Goal: Transaction & Acquisition: Purchase product/service

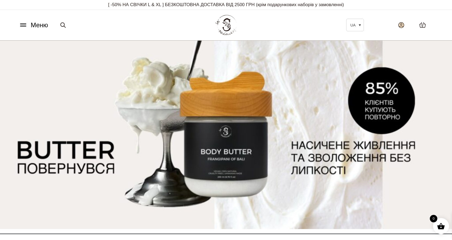
click at [399, 26] on icon at bounding box center [401, 24] width 4 height 3
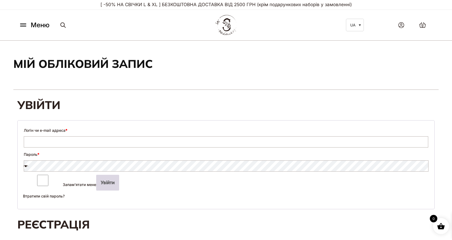
type input "**********"
click at [96, 182] on button "Увійти" at bounding box center [107, 183] width 23 height 16
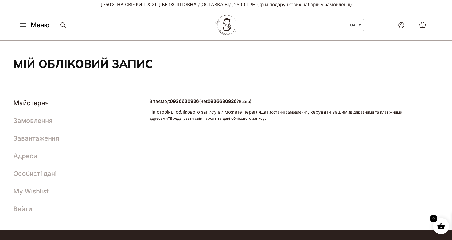
click at [23, 27] on icon at bounding box center [23, 25] width 9 height 6
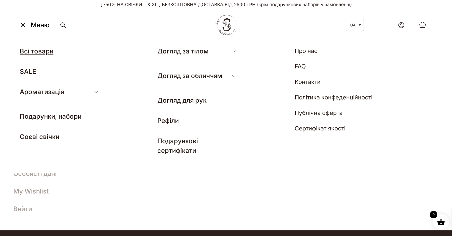
click at [41, 50] on link "Всі товари" at bounding box center [37, 51] width 34 height 8
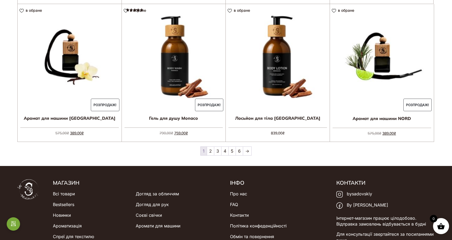
scroll to position [513, 0]
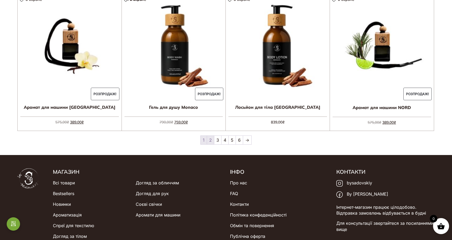
click at [210, 141] on link "2" at bounding box center [210, 140] width 7 height 9
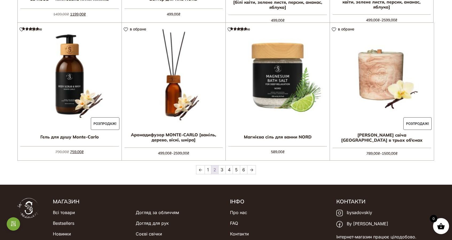
scroll to position [486, 0]
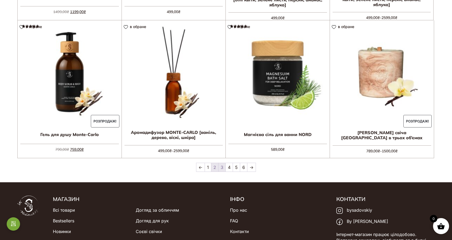
click at [221, 168] on link "3" at bounding box center [221, 167] width 7 height 9
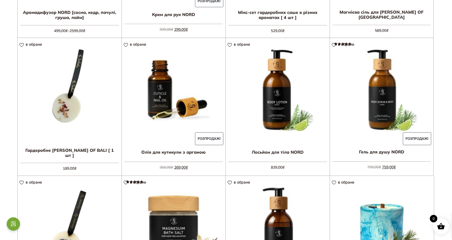
scroll to position [462, 0]
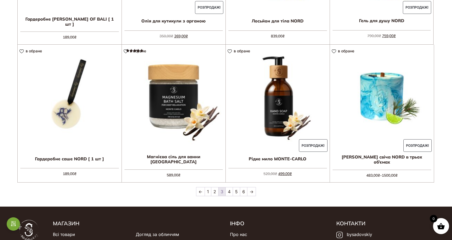
click at [219, 194] on span "3" at bounding box center [221, 191] width 7 height 9
click at [220, 191] on span "3" at bounding box center [221, 191] width 7 height 9
click at [230, 195] on link "4" at bounding box center [229, 191] width 7 height 9
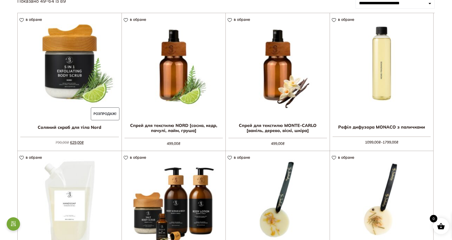
scroll to position [79, 0]
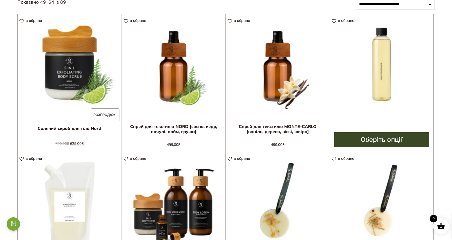
click at [382, 89] on img at bounding box center [382, 66] width 104 height 104
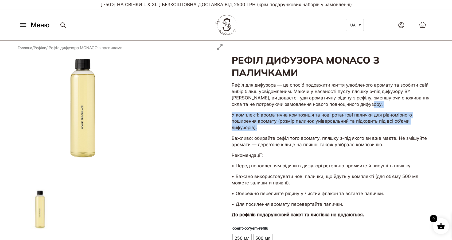
drag, startPoint x: 451, startPoint y: 103, endPoint x: 448, endPoint y: 127, distance: 24.5
click at [448, 127] on div "Рефіл дифузора MONACO з паличками 1099,00 ₴ – 1799,00 ₴ Рефіл для дифузора — це…" at bounding box center [226, 207] width 452 height 332
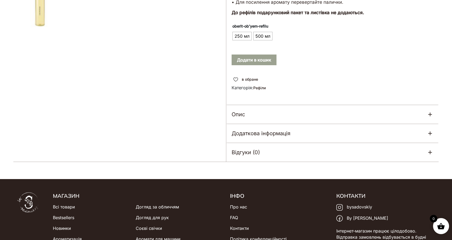
scroll to position [203, 0]
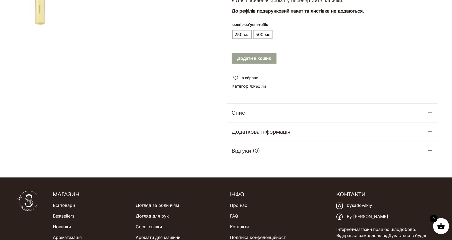
click at [418, 113] on div "Опис" at bounding box center [332, 112] width 212 height 19
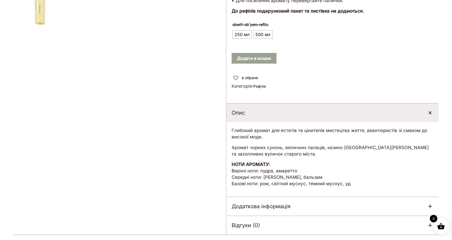
click at [418, 113] on div "Опис" at bounding box center [332, 112] width 212 height 19
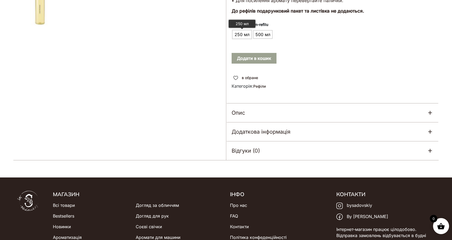
click at [245, 31] on span "250 мл" at bounding box center [242, 34] width 18 height 9
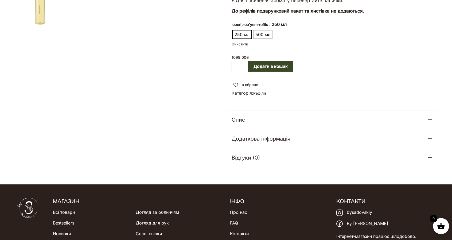
click at [266, 67] on button "Додати в кошик" at bounding box center [270, 66] width 45 height 11
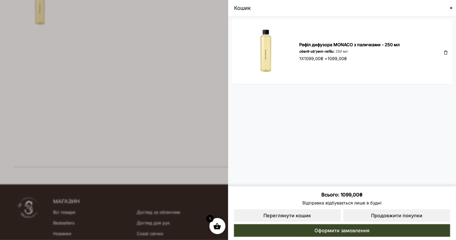
click at [451, 9] on span at bounding box center [451, 8] width 4 height 4
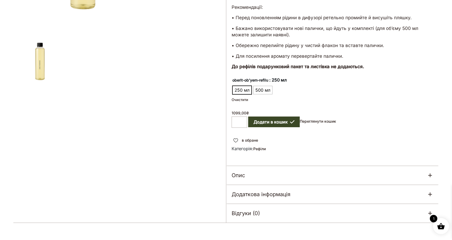
scroll to position [0, 0]
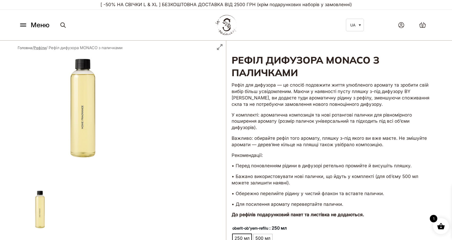
click at [40, 49] on link "Рефіли" at bounding box center [40, 47] width 13 height 5
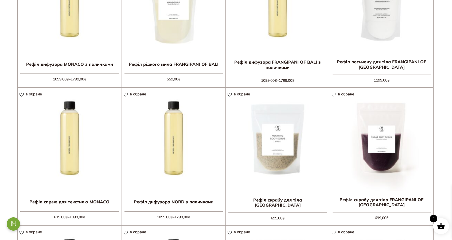
scroll to position [209, 0]
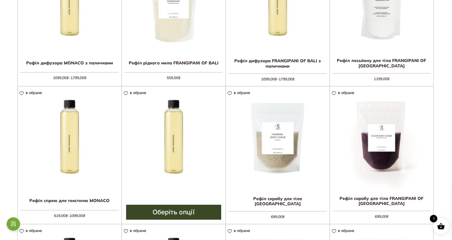
click at [169, 145] on img at bounding box center [174, 138] width 104 height 104
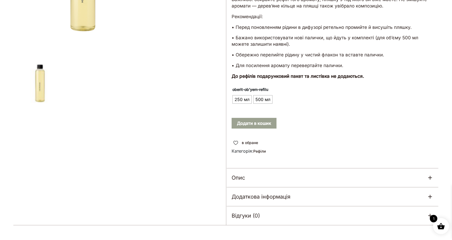
scroll to position [130, 0]
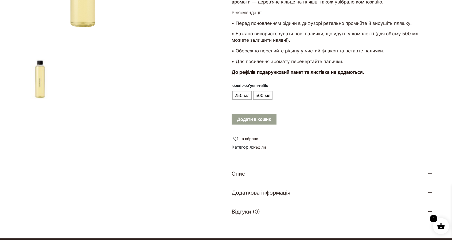
click at [373, 172] on div "Опис" at bounding box center [332, 173] width 212 height 19
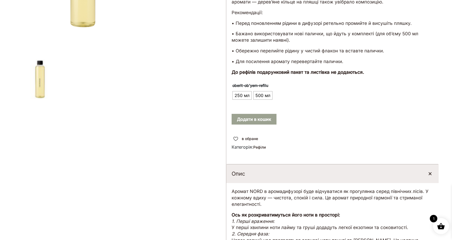
drag, startPoint x: 451, startPoint y: 87, endPoint x: 451, endPoint y: 97, distance: 9.6
click at [451, 97] on div "Рефіл дифузора NORD з паличками 1099,00 ₴ – 1799,00 ₴ Рефіл для дифузора — це с…" at bounding box center [226, 136] width 452 height 451
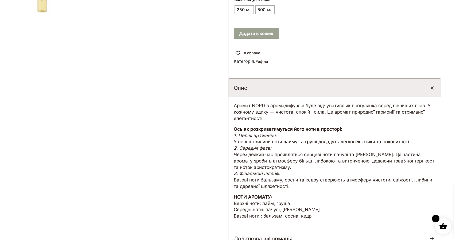
scroll to position [216, 0]
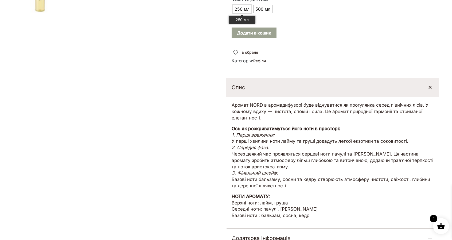
click at [236, 13] on span "250 мл" at bounding box center [242, 9] width 18 height 9
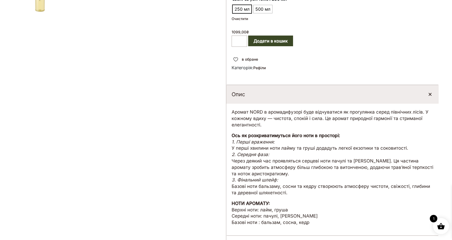
click at [258, 38] on button "Додати в кошик" at bounding box center [270, 41] width 45 height 11
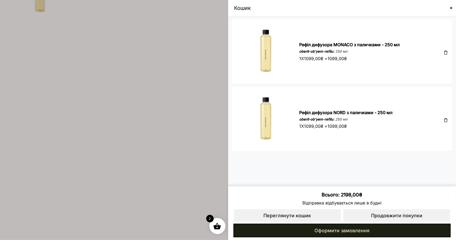
click at [336, 231] on link "Оформити замовлення" at bounding box center [341, 230] width 217 height 14
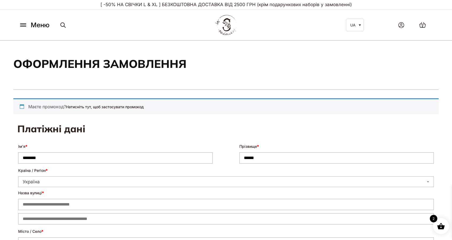
select select "****"
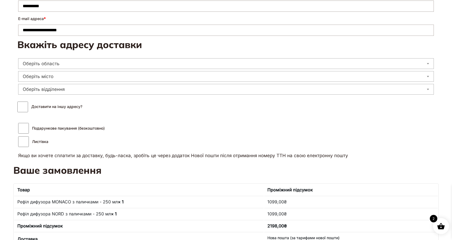
scroll to position [200, 0]
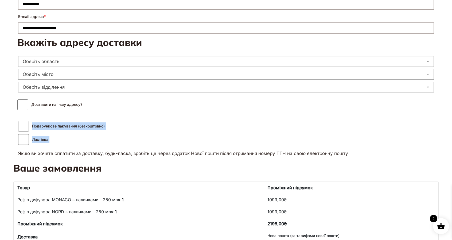
drag, startPoint x: 451, startPoint y: 132, endPoint x: 452, endPoint y: 150, distance: 17.6
click at [451, 150] on html "Skip to content [ -50% НА СВІЧКИ L & XL ] БЕЗКОШТОВНА ДОСТАВКА ВІД 2500 ГРН (кр…" at bounding box center [226, 143] width 452 height 686
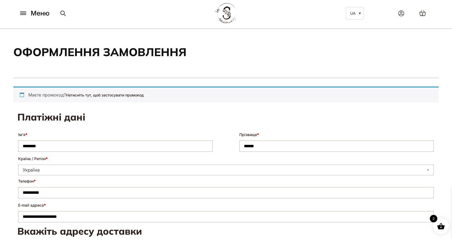
scroll to position [11, 0]
